Goal: Task Accomplishment & Management: Manage account settings

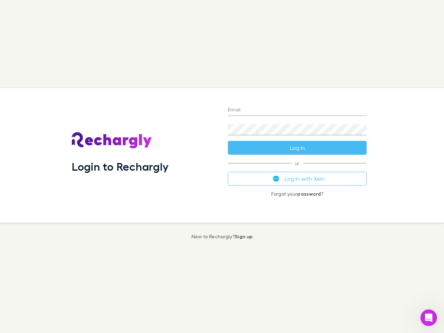
click at [222, 166] on div "Login to Rechargly" at bounding box center [144, 155] width 156 height 135
click at [297, 110] on input "Email" at bounding box center [297, 110] width 139 height 11
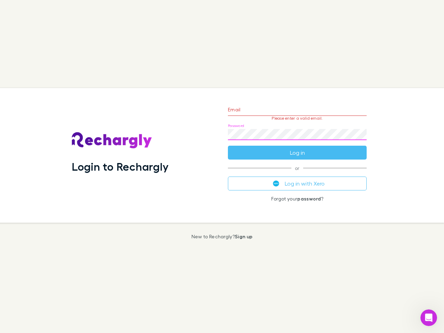
click at [297, 148] on form "Email Please enter a valid email. Password Log in" at bounding box center [297, 129] width 139 height 60
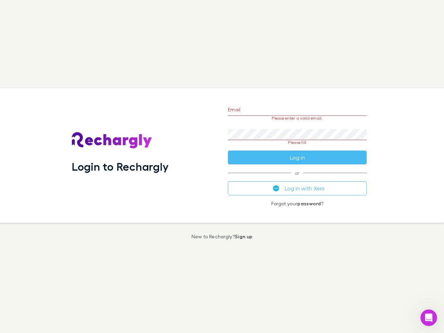
click at [297, 179] on div "Email Please enter a valid email. Password Please fill Log in or Log in with Xe…" at bounding box center [297, 155] width 150 height 135
click at [429, 318] on icon "Open Intercom Messenger" at bounding box center [428, 317] width 11 height 11
